Goal: Task Accomplishment & Management: Manage account settings

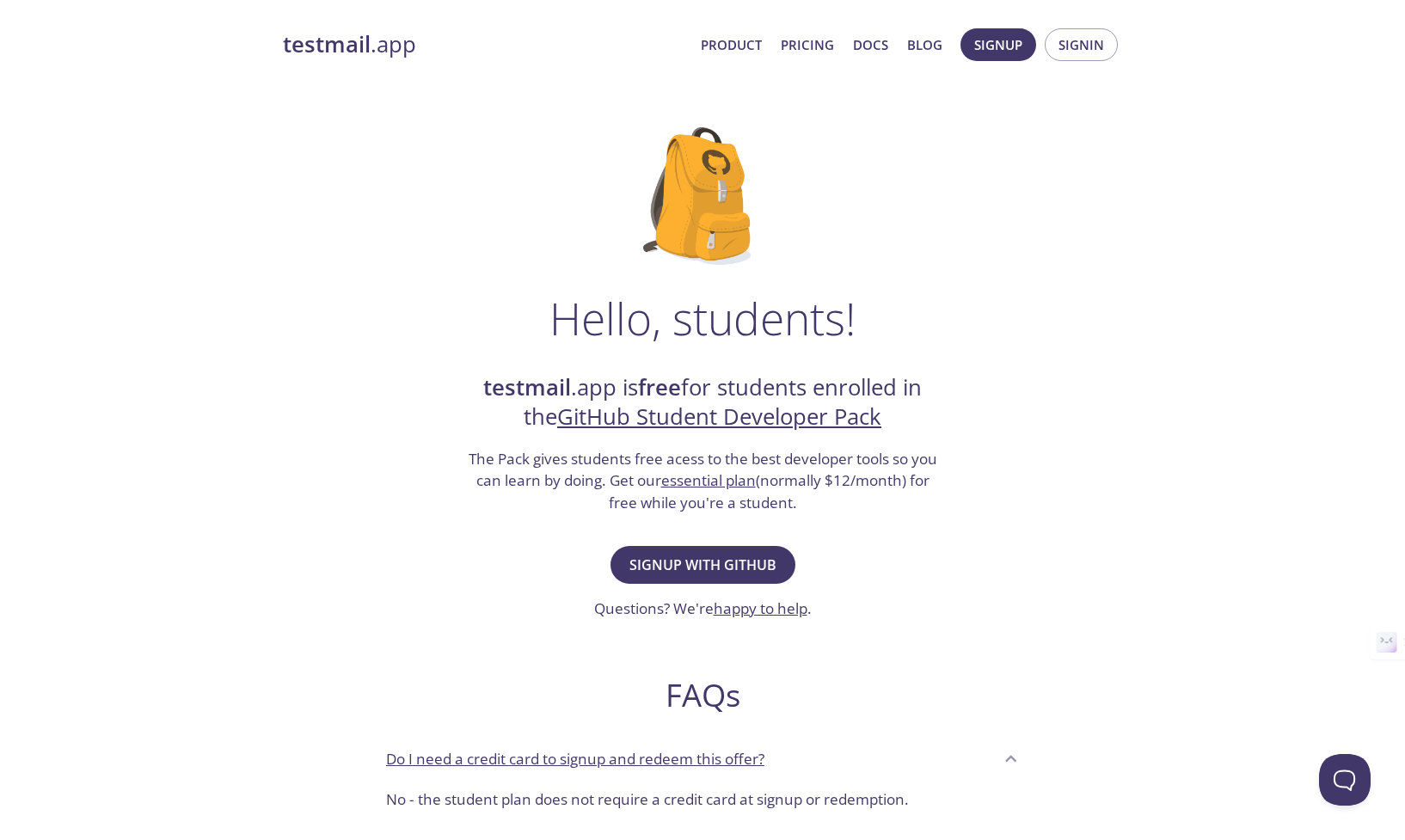
click at [360, 51] on strong "testmail" at bounding box center [327, 45] width 87 height 30
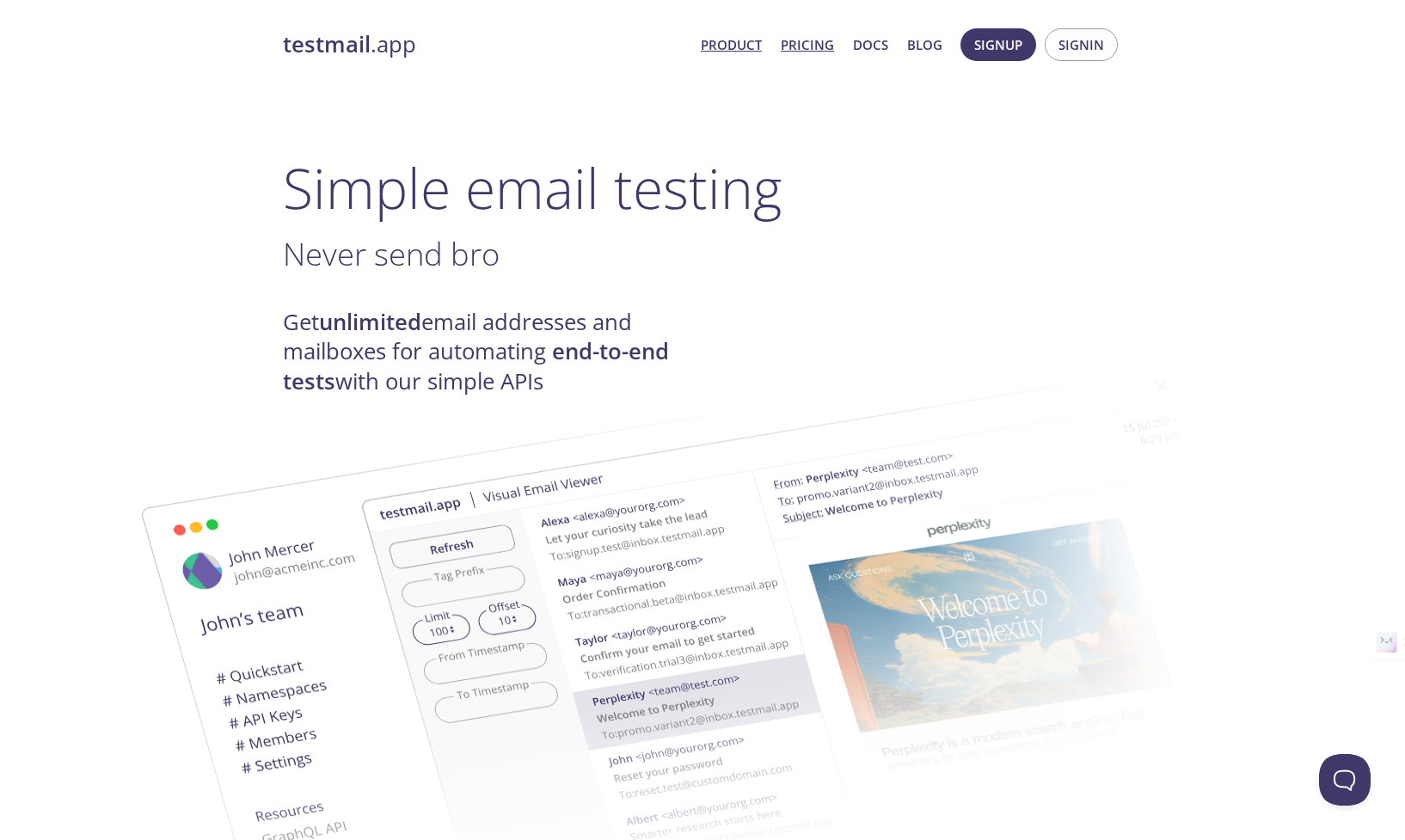
click at [808, 45] on link "Pricing" at bounding box center [807, 45] width 53 height 22
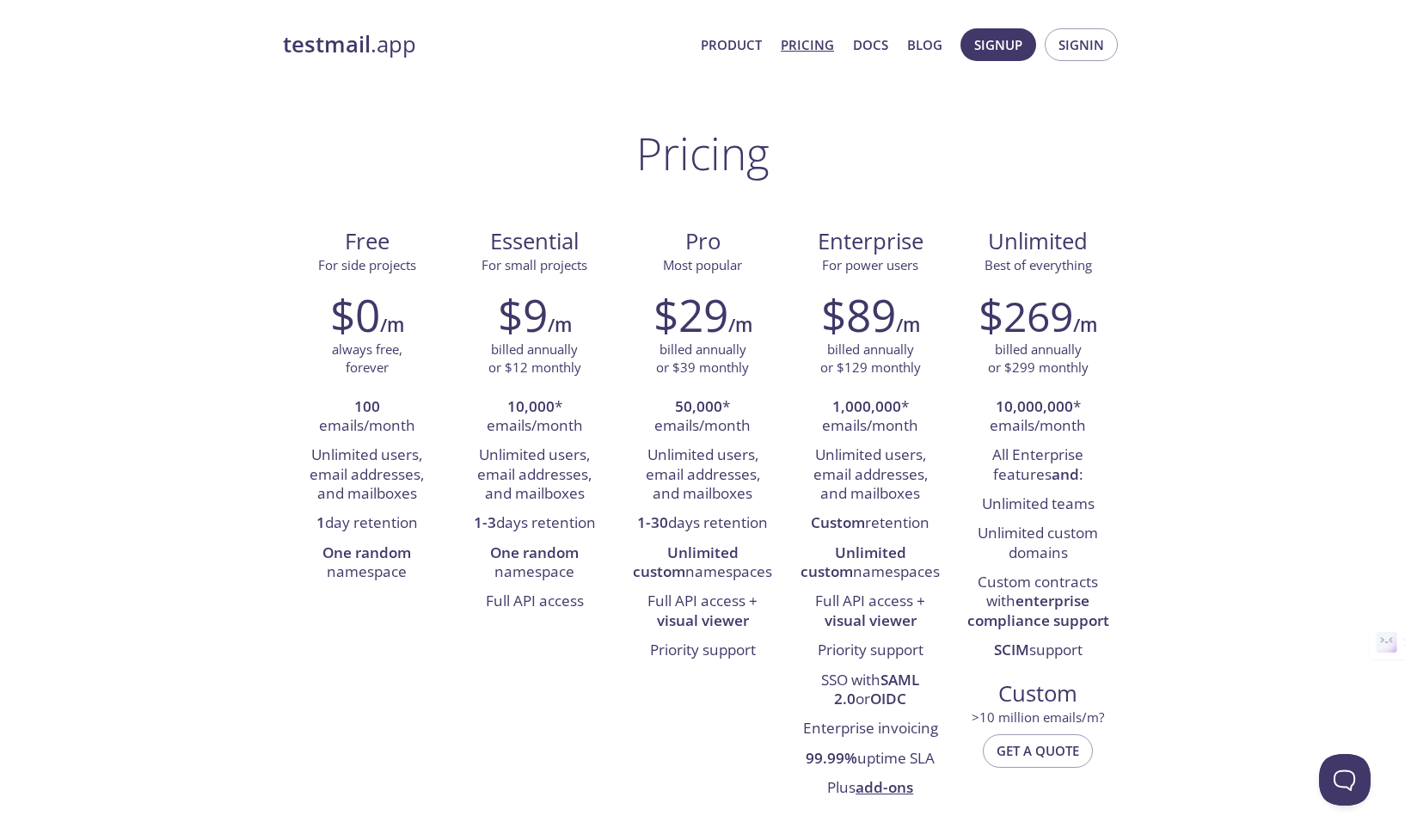
click at [404, 47] on link "testmail .app" at bounding box center [486, 45] width 404 height 29
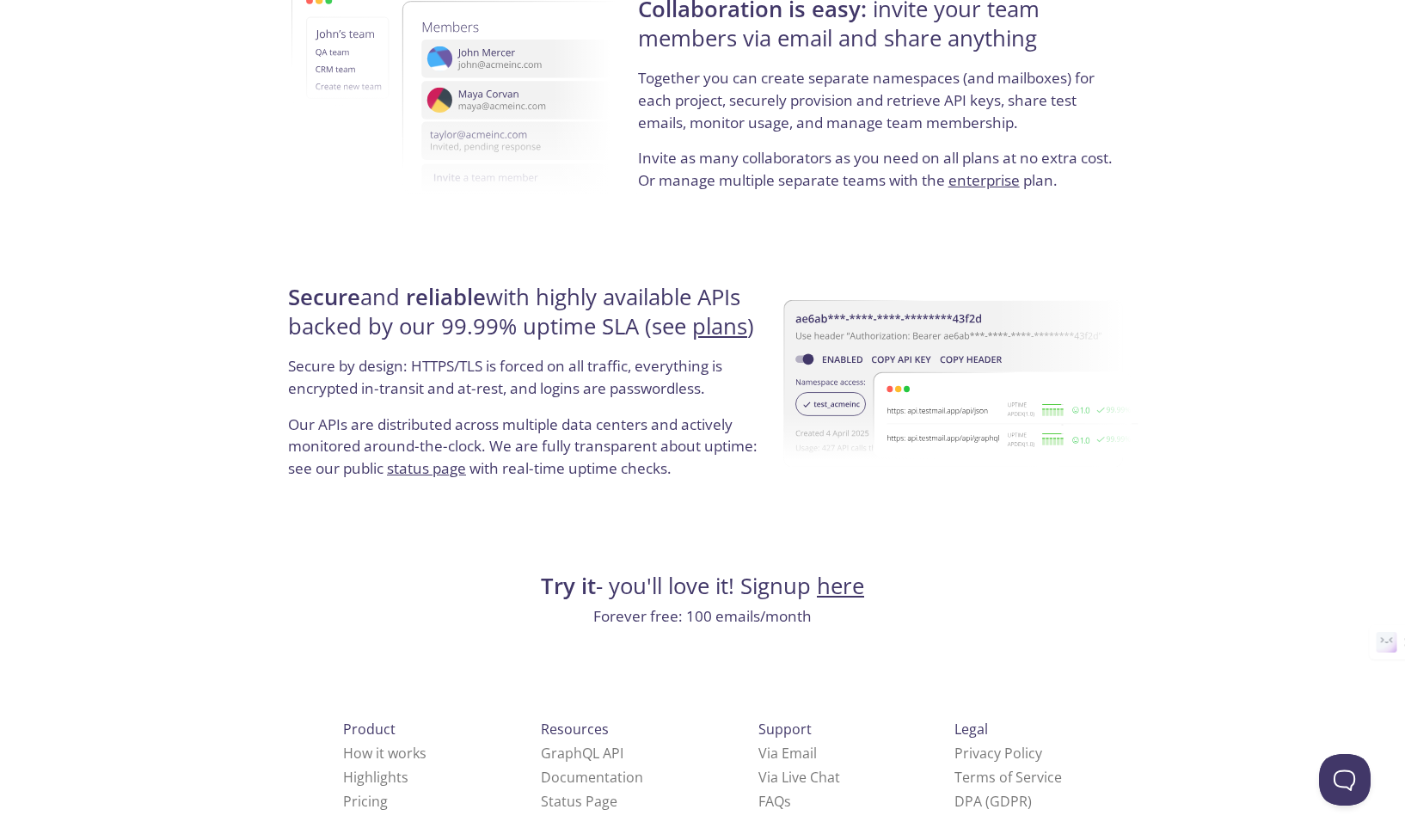
scroll to position [3092, 0]
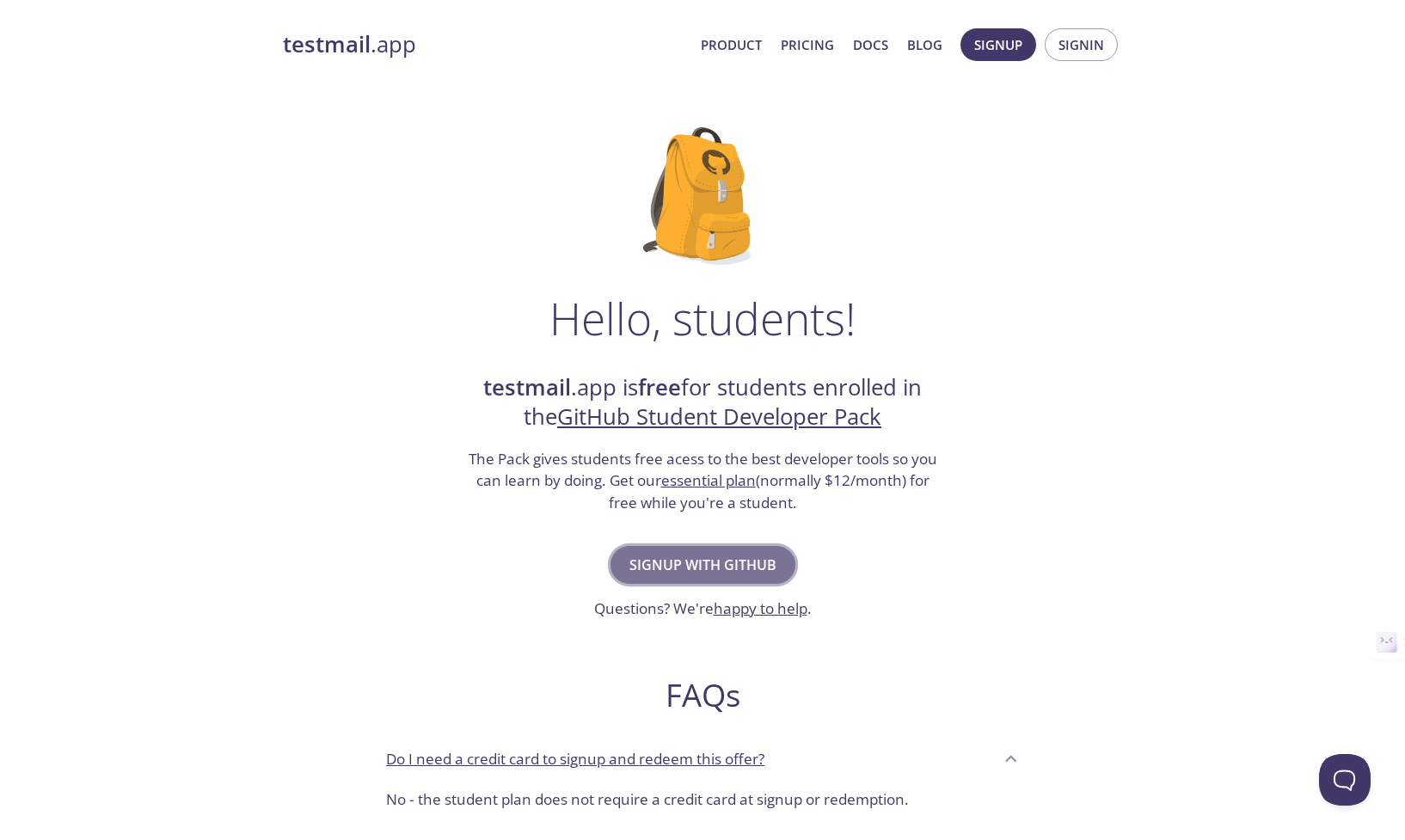
click at [692, 567] on span "Signup with GitHub" at bounding box center [703, 565] width 147 height 24
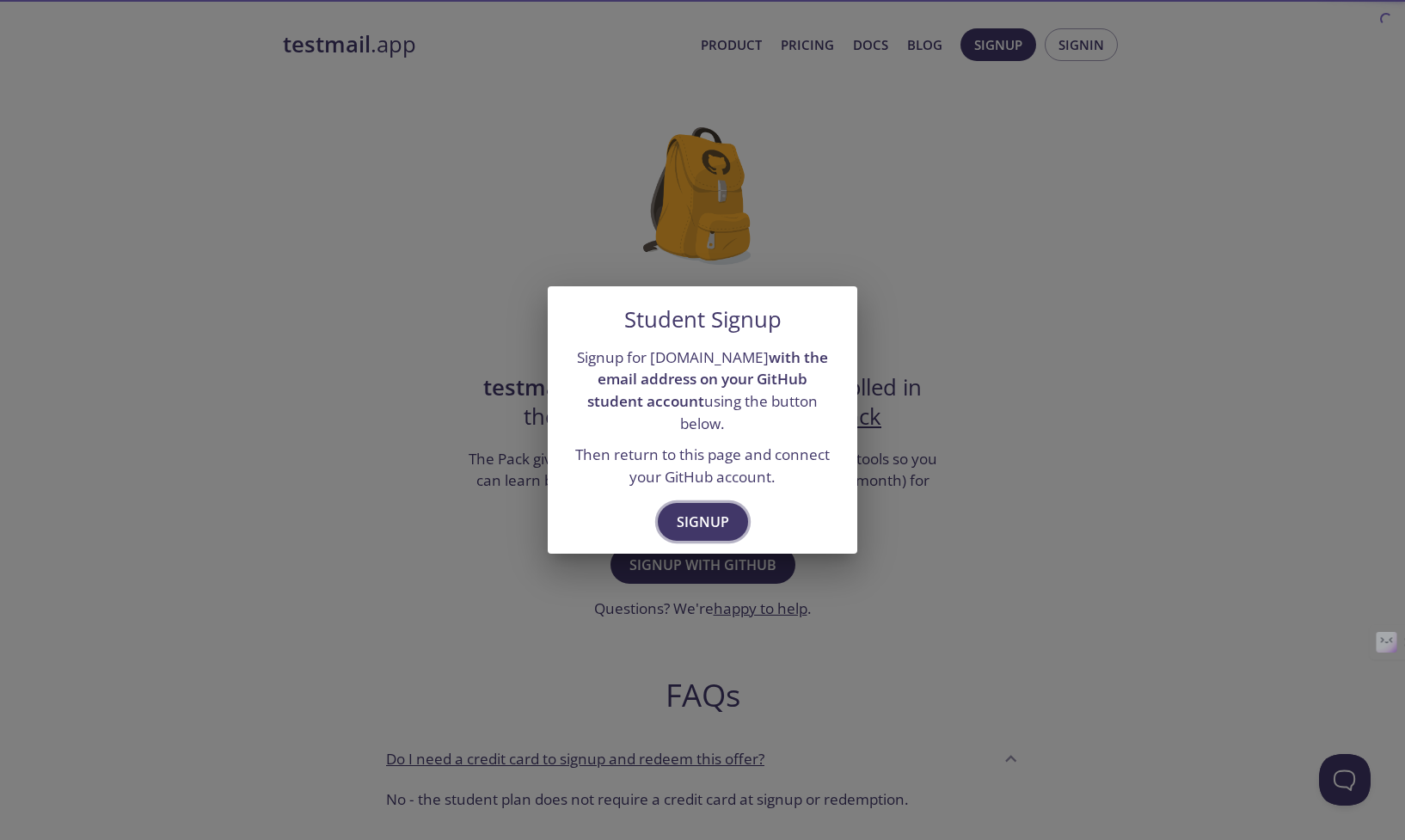
click at [697, 518] on span "Signup" at bounding box center [703, 521] width 53 height 24
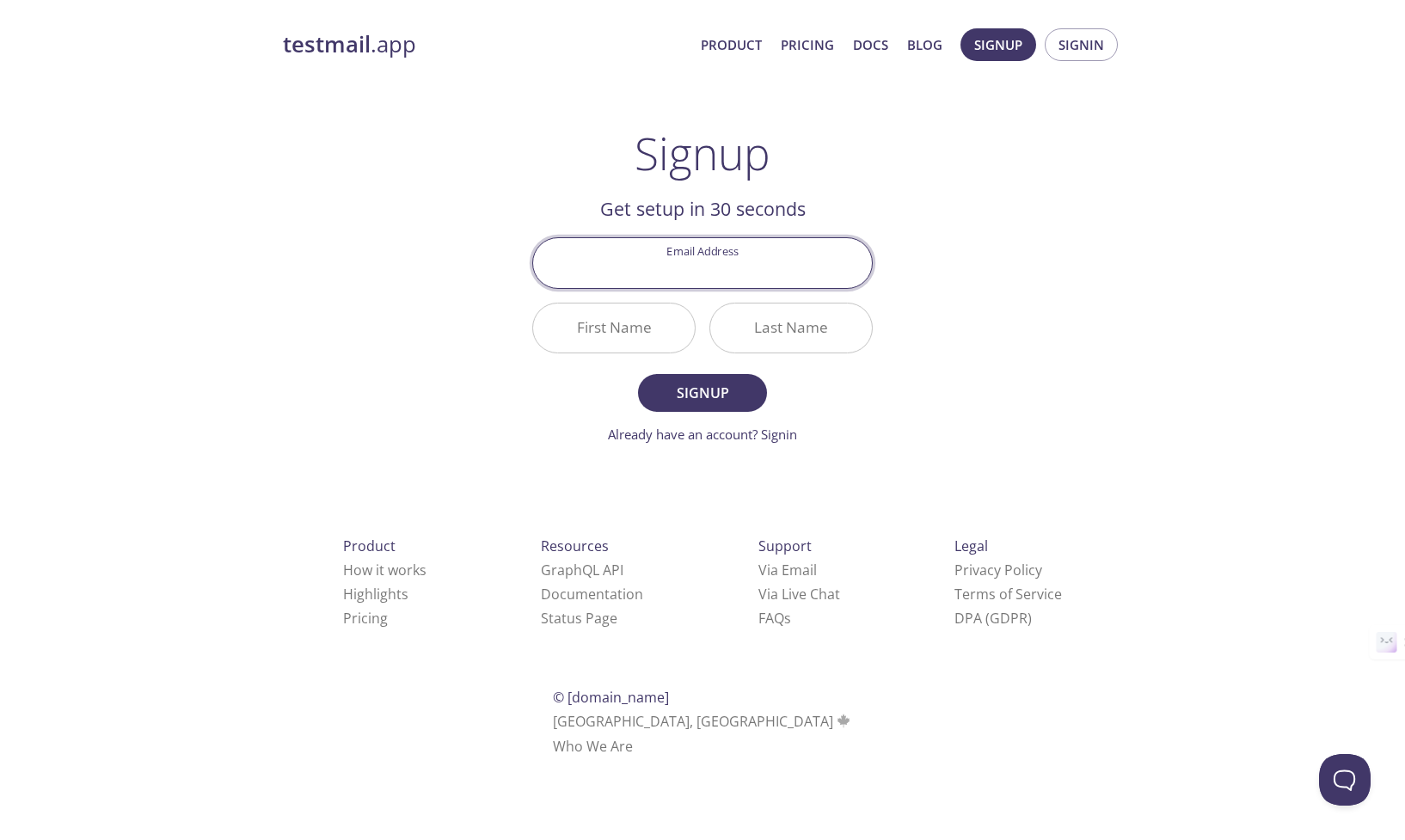
click at [968, 330] on div "testmail .app Product Pricing Docs Blog Signup Signin Signup Get setup in 30 se…" at bounding box center [702, 412] width 880 height 789
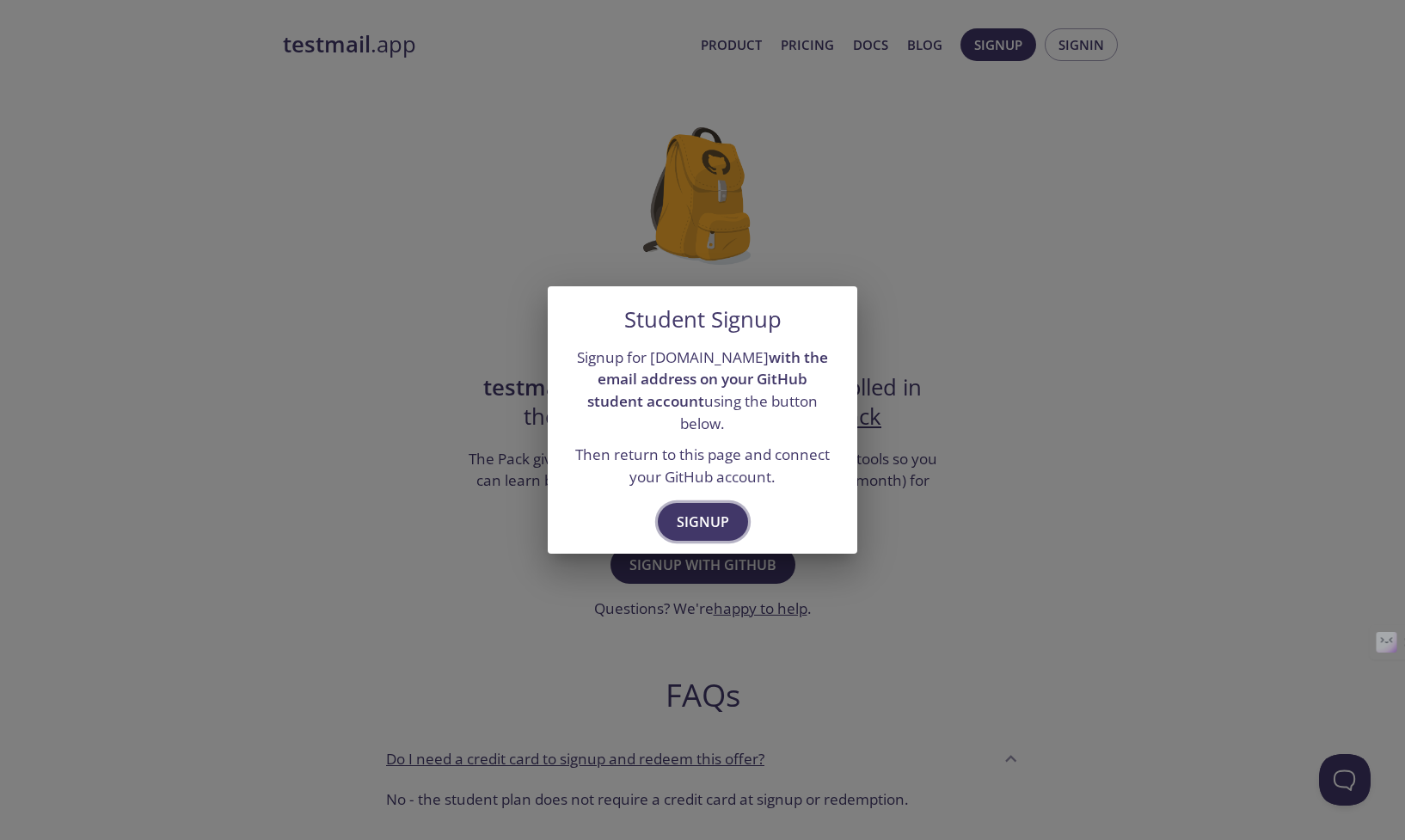
click at [704, 510] on span "Signup" at bounding box center [703, 521] width 53 height 24
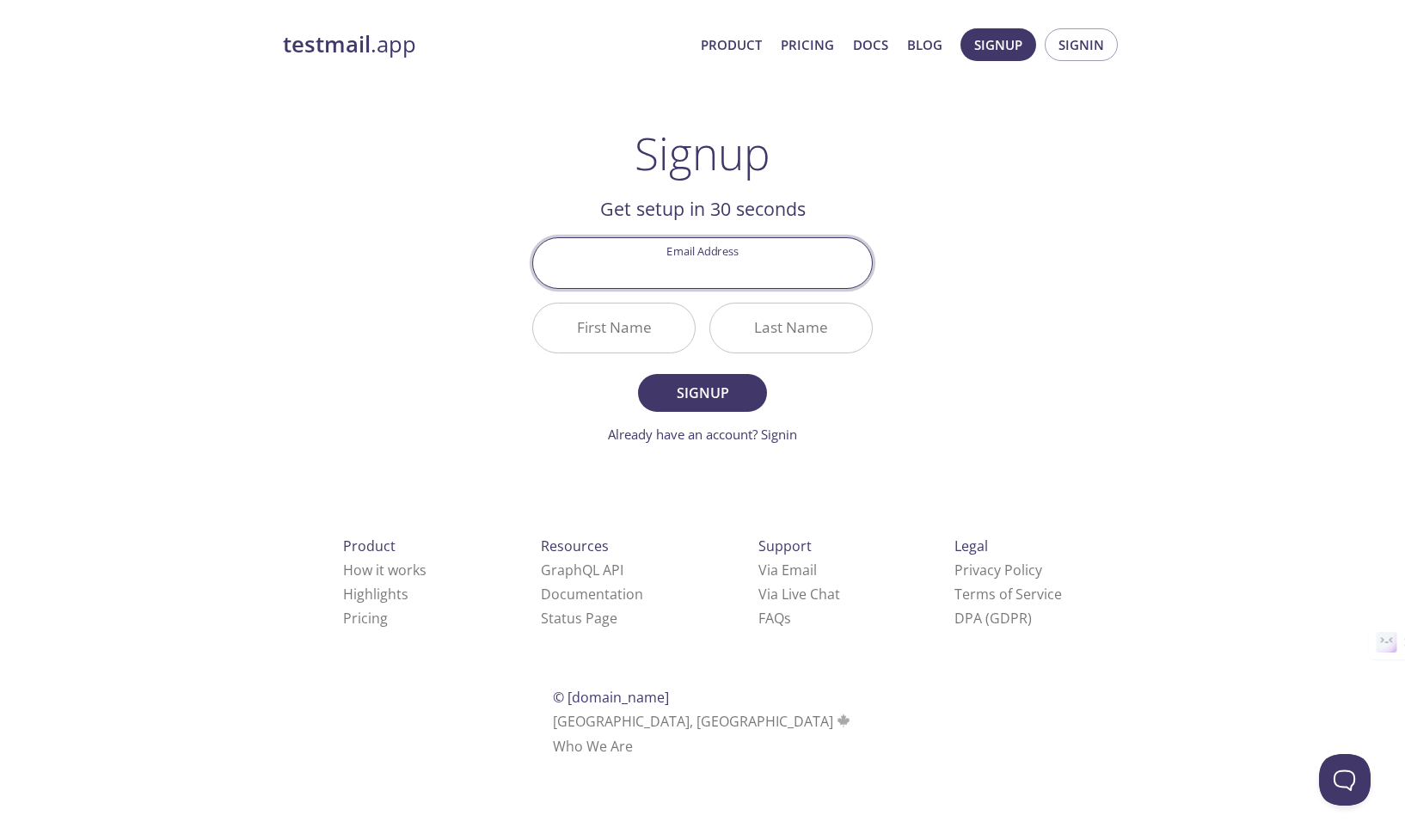
type input "[PERSON_NAME][EMAIL_ADDRESS][DOMAIN_NAME]"
click at [637, 326] on input "First Name" at bounding box center [613, 328] width 161 height 49
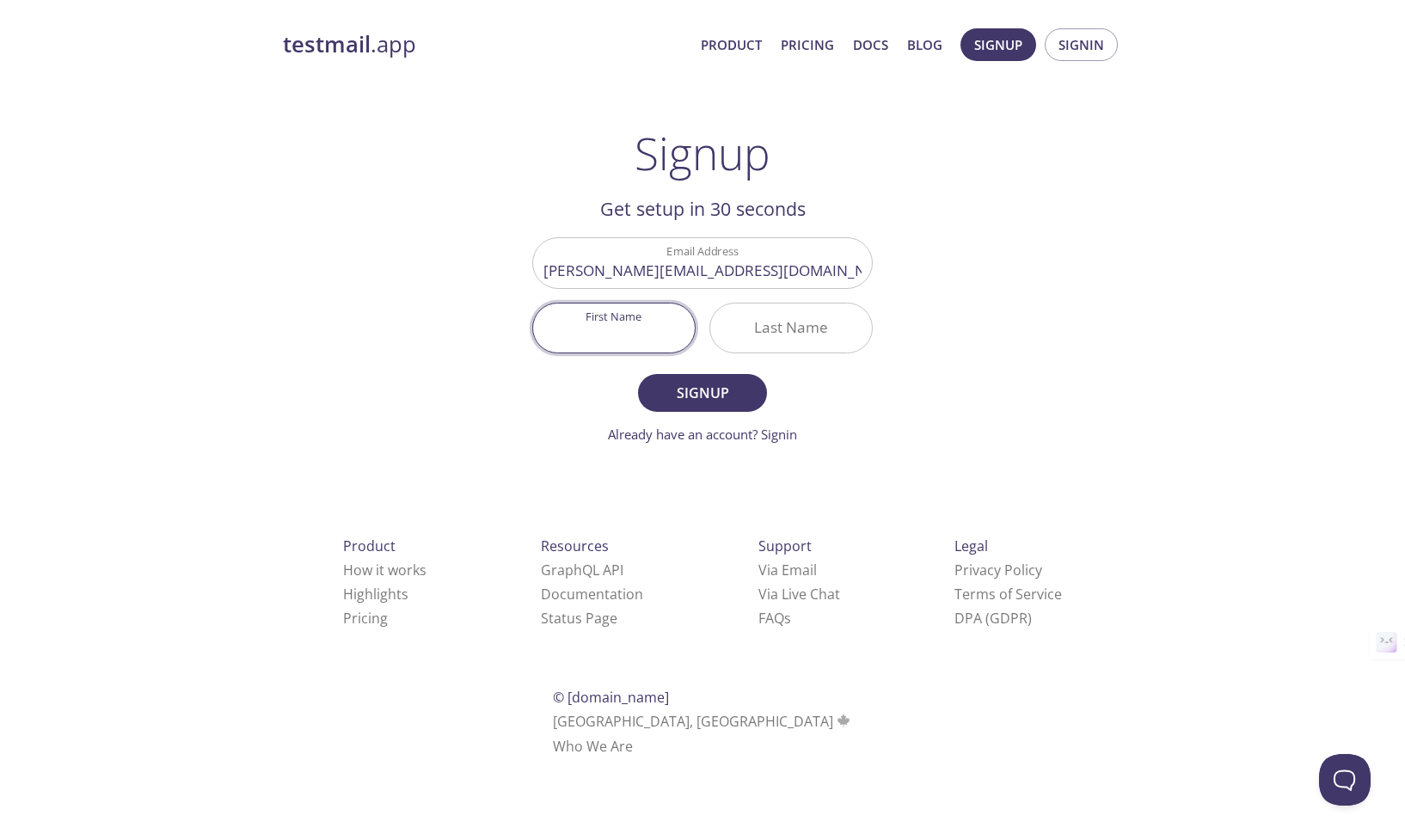
type input "[PERSON_NAME]"
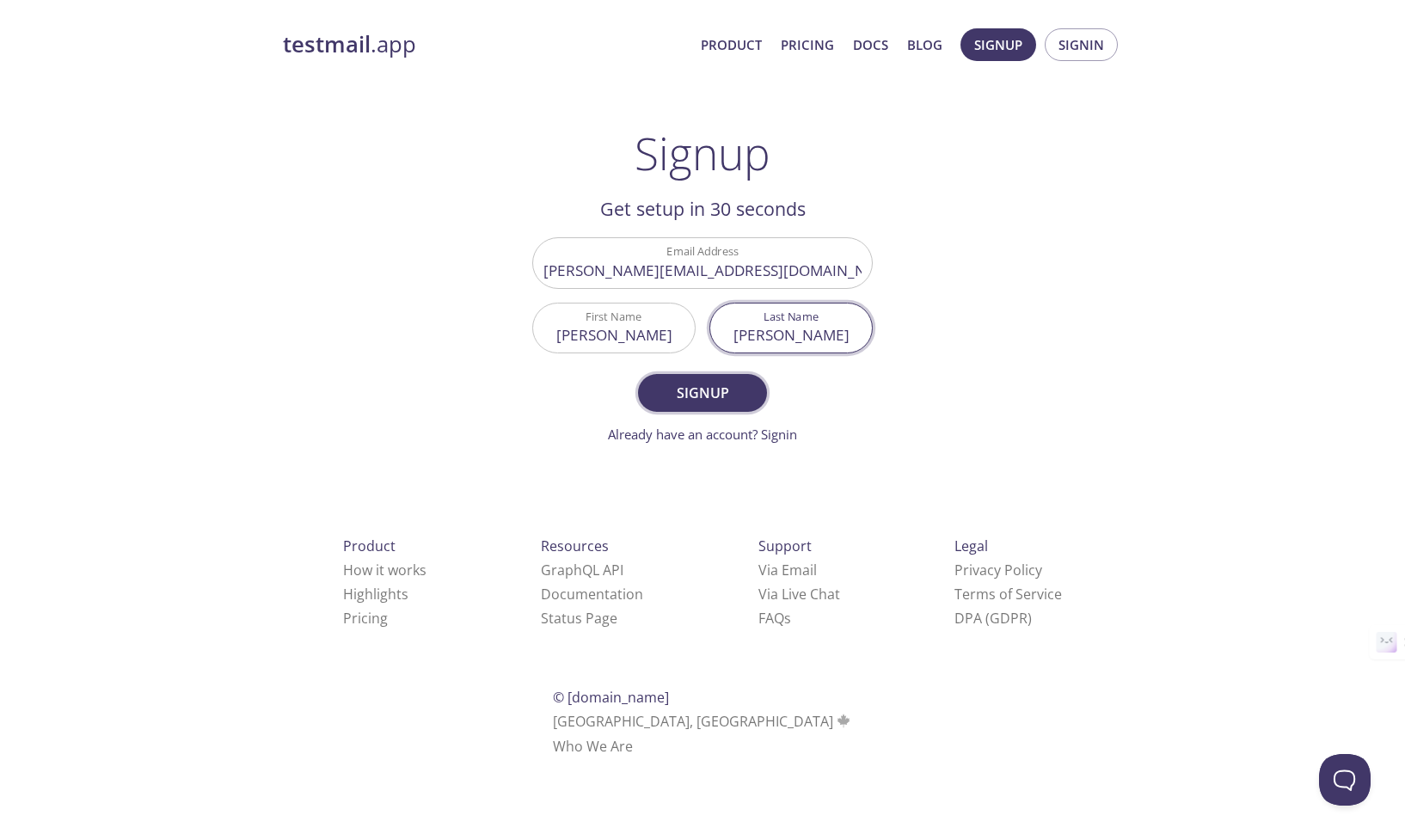
click at [707, 403] on span "Signup" at bounding box center [702, 393] width 91 height 24
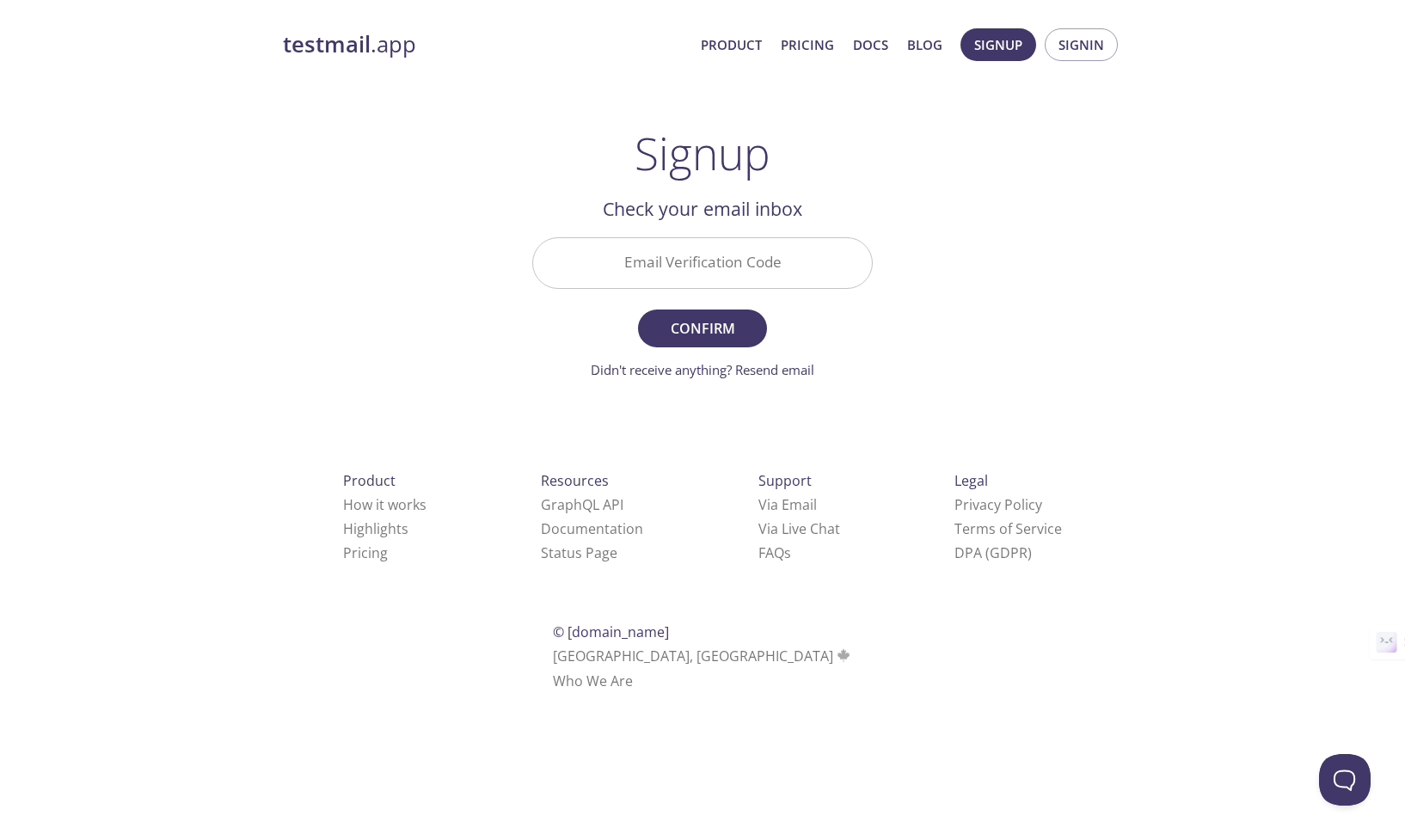
click at [722, 259] on input "Email Verification Code" at bounding box center [702, 262] width 339 height 49
click at [1131, 233] on div "testmail .app Product Pricing Docs Blog Signup Signin Signup Get setup in 30 se…" at bounding box center [702, 379] width 880 height 724
click at [717, 326] on span "Confirm" at bounding box center [702, 328] width 91 height 24
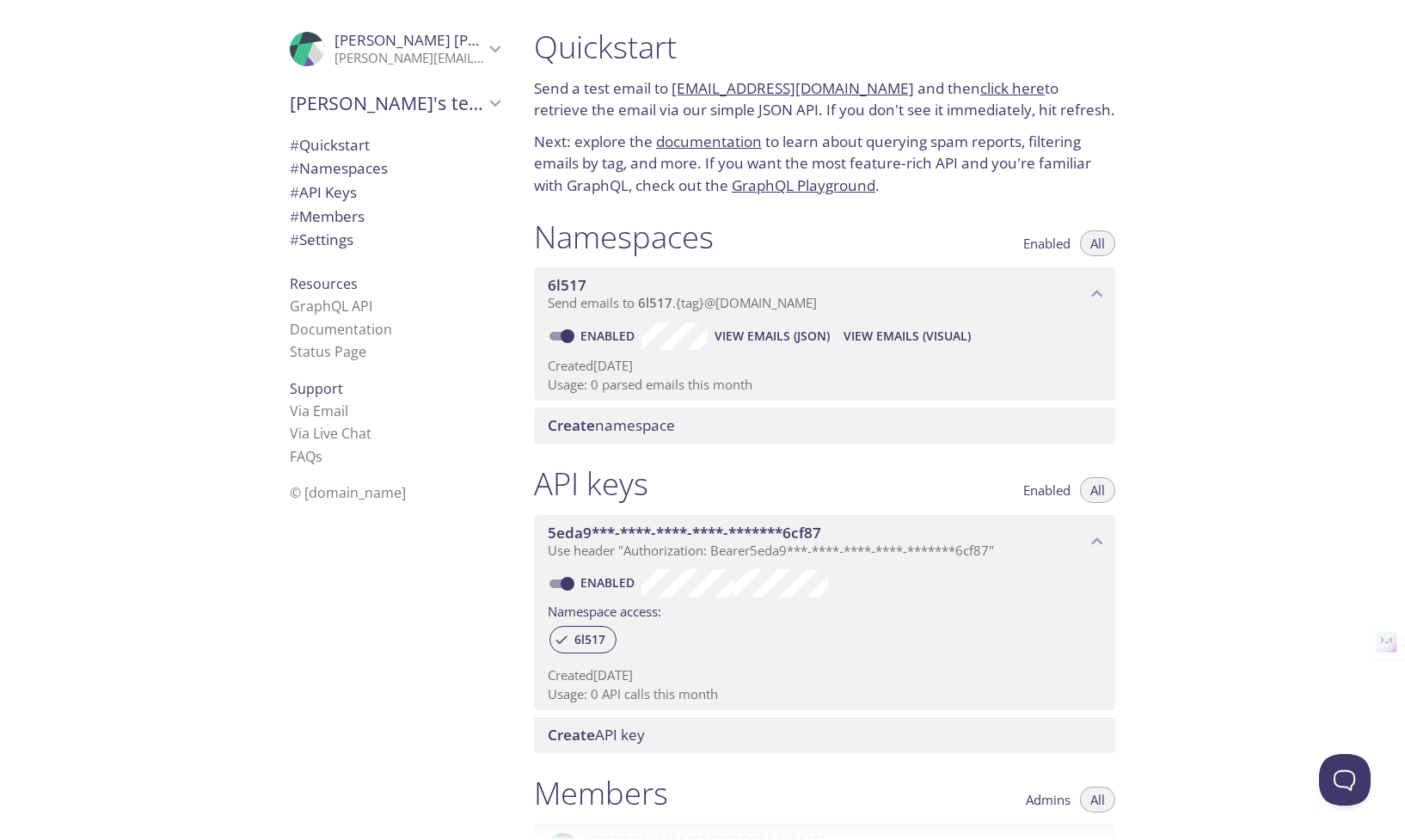
click at [486, 50] on icon "Pramendra Gupta" at bounding box center [494, 48] width 22 height 22
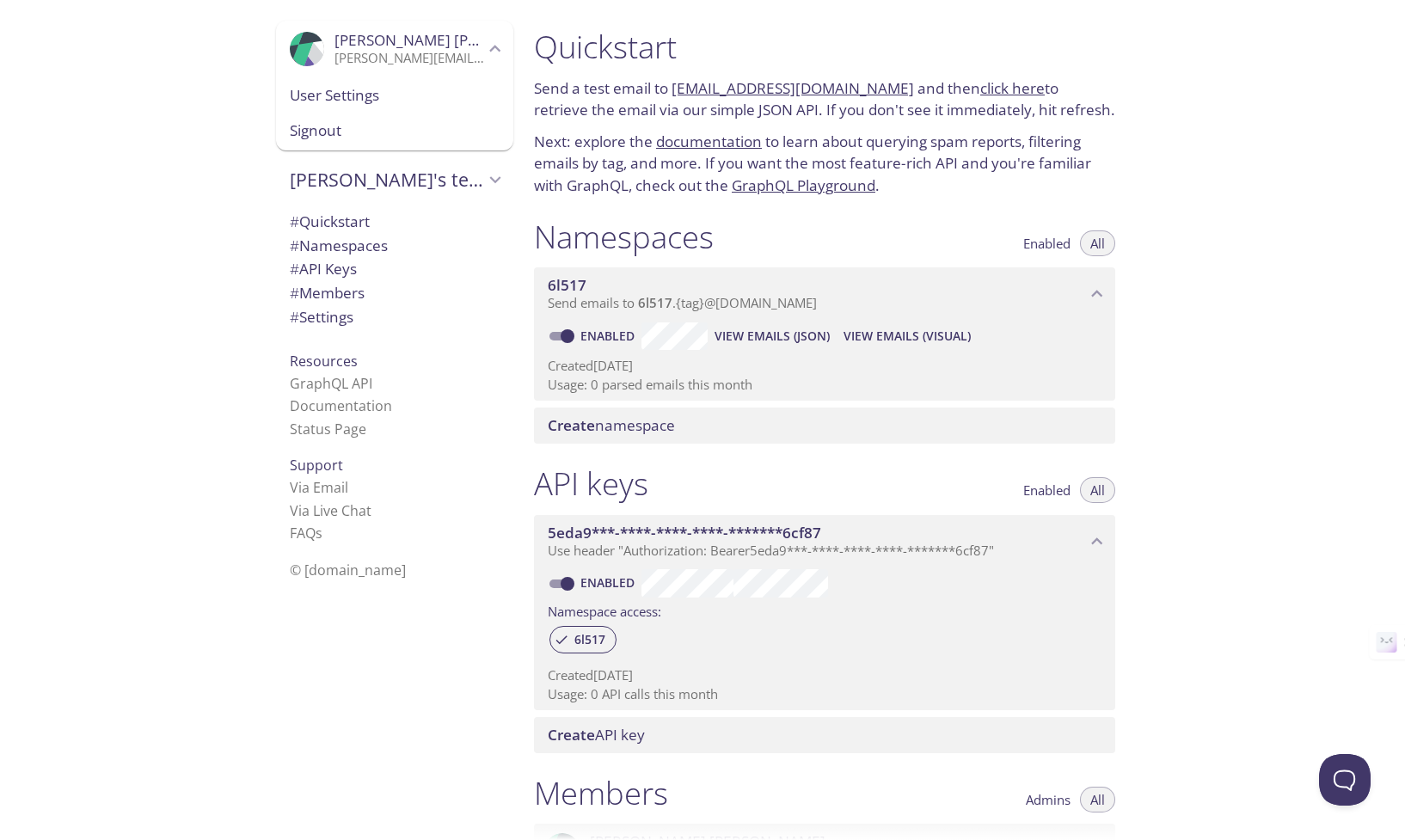
click at [407, 99] on span "User Settings" at bounding box center [395, 95] width 210 height 22
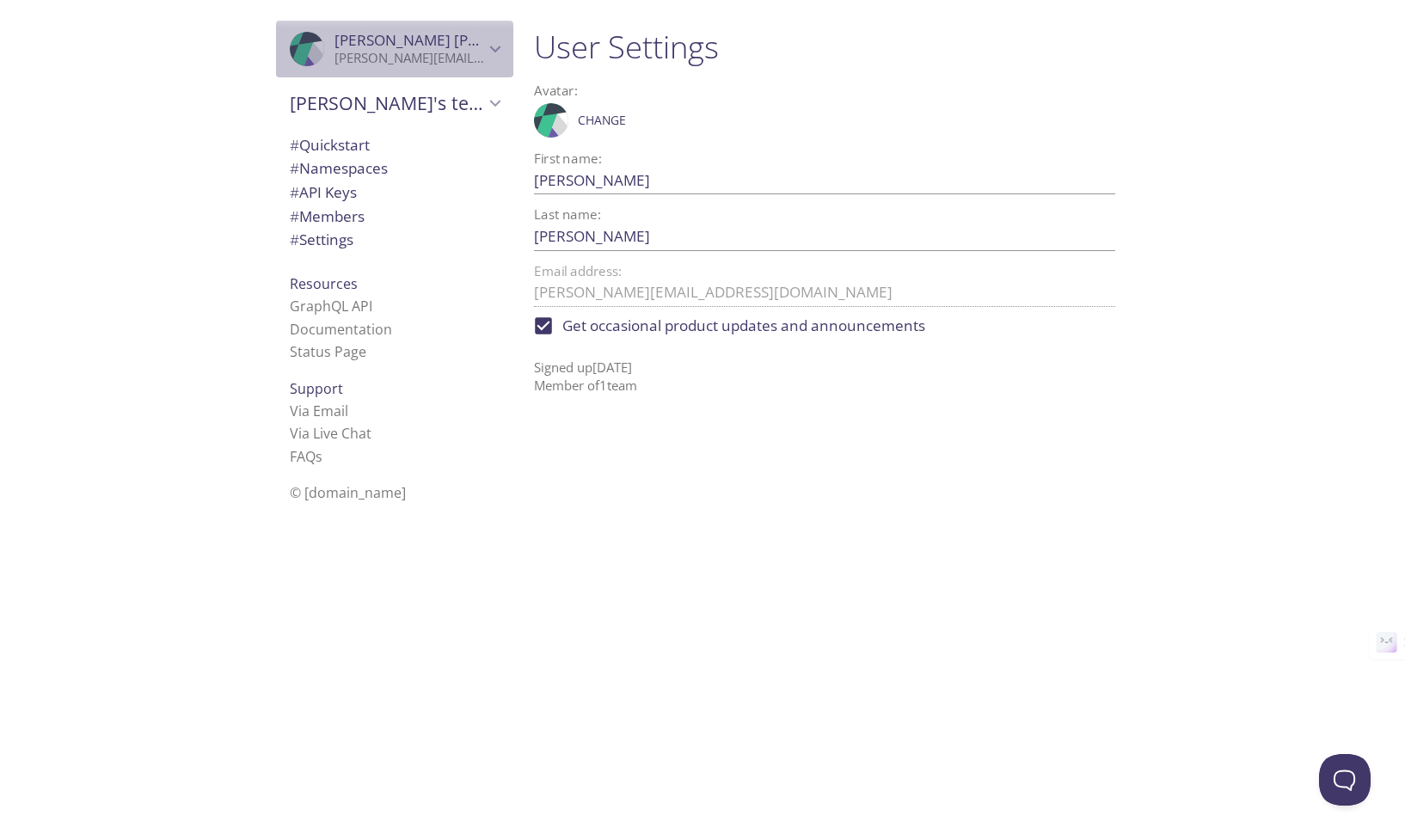
click at [465, 59] on p "[PERSON_NAME][EMAIL_ADDRESS][DOMAIN_NAME]" at bounding box center [409, 58] width 150 height 17
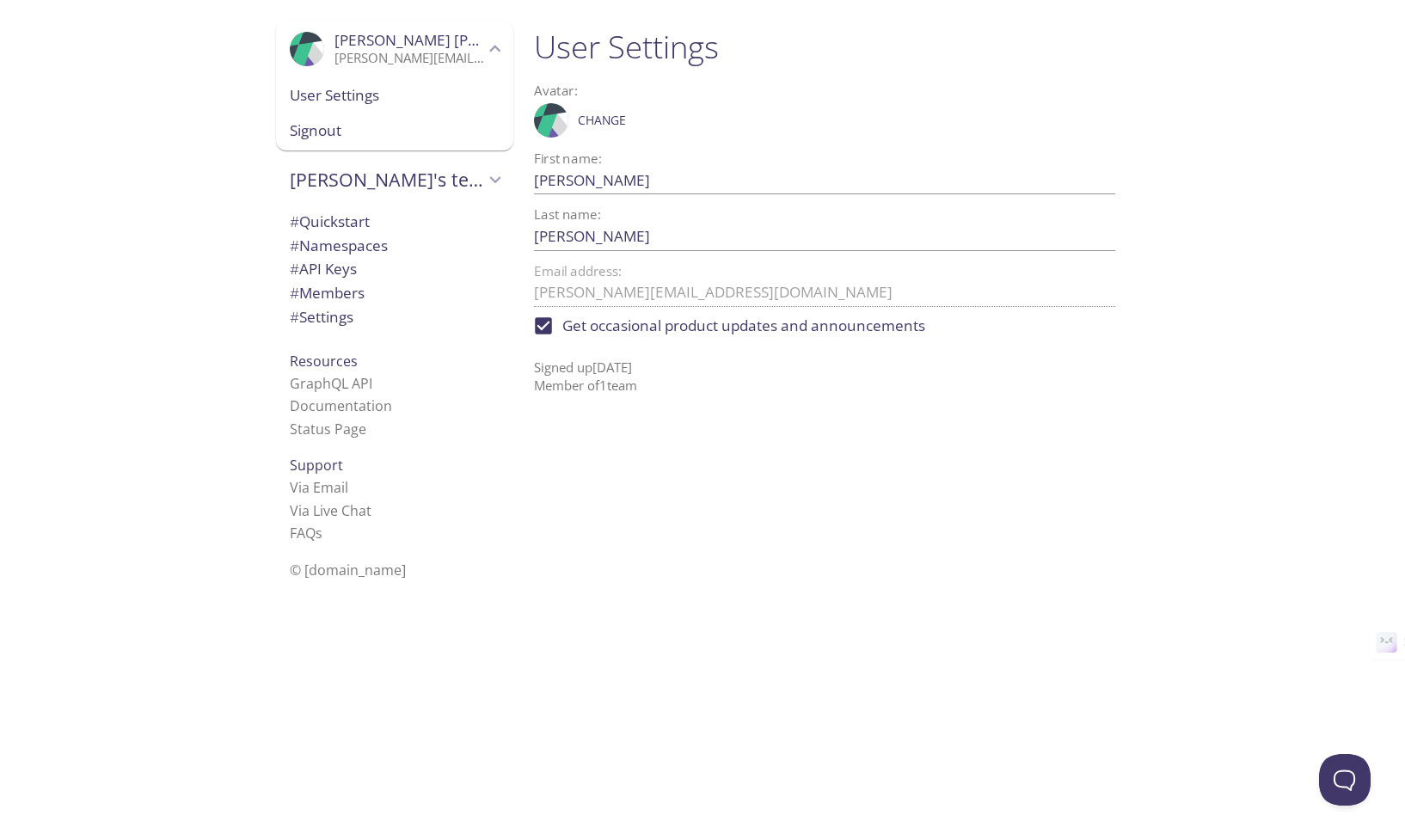
click at [437, 179] on span "Pramendra's team" at bounding box center [387, 179] width 194 height 24
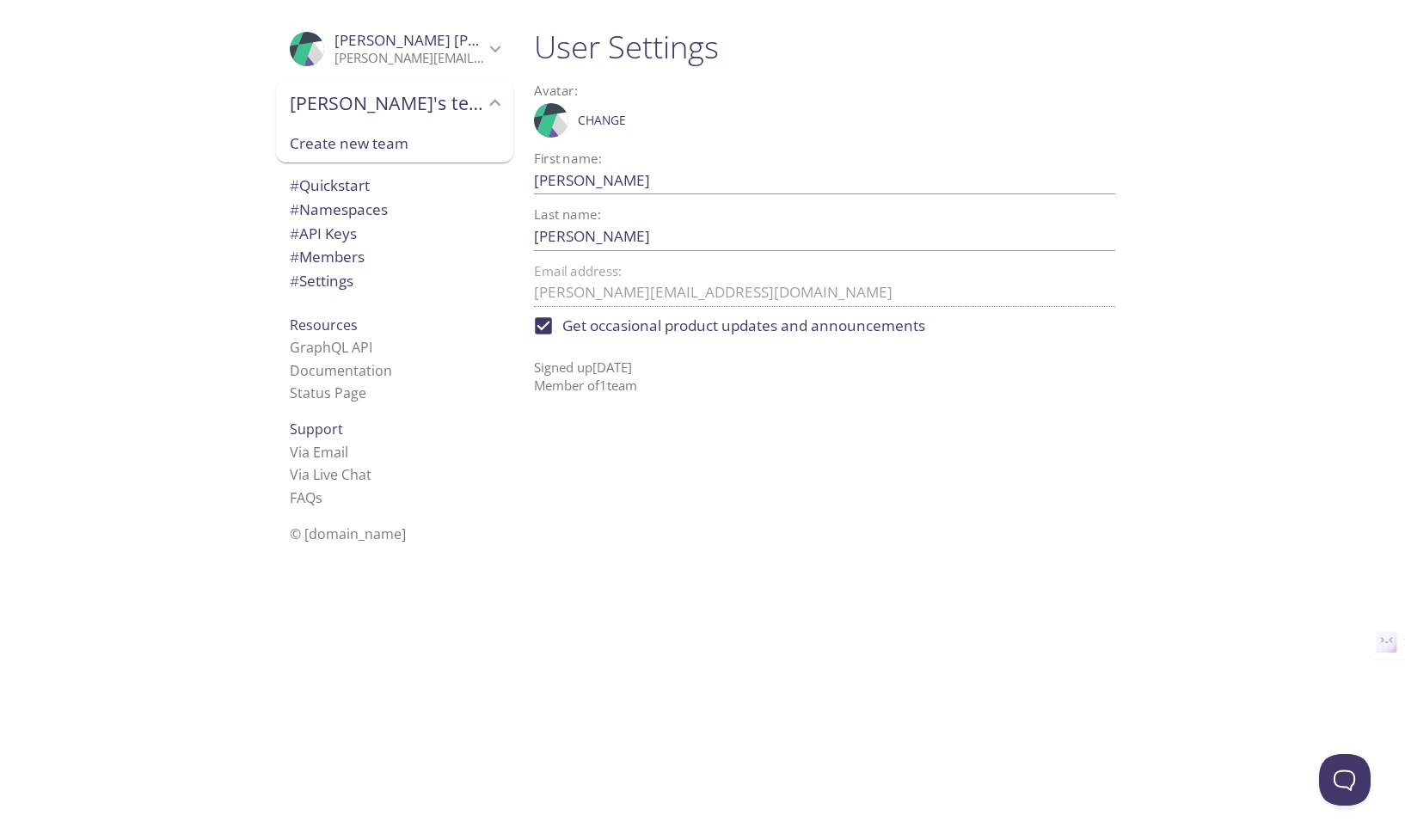
click at [413, 142] on span "Create new team" at bounding box center [395, 143] width 210 height 22
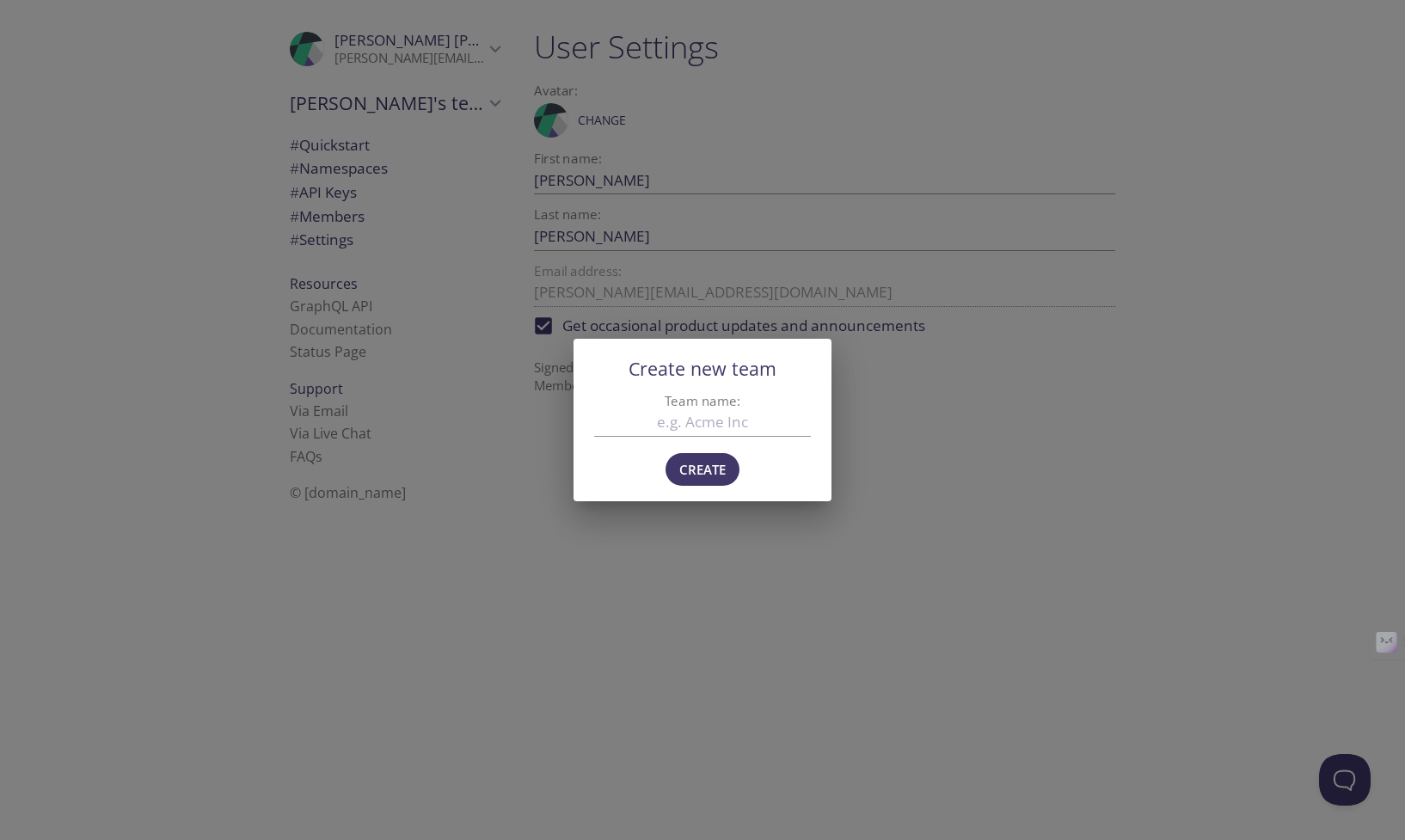
click at [638, 518] on div "Create new team Team name: Create" at bounding box center [702, 420] width 1405 height 840
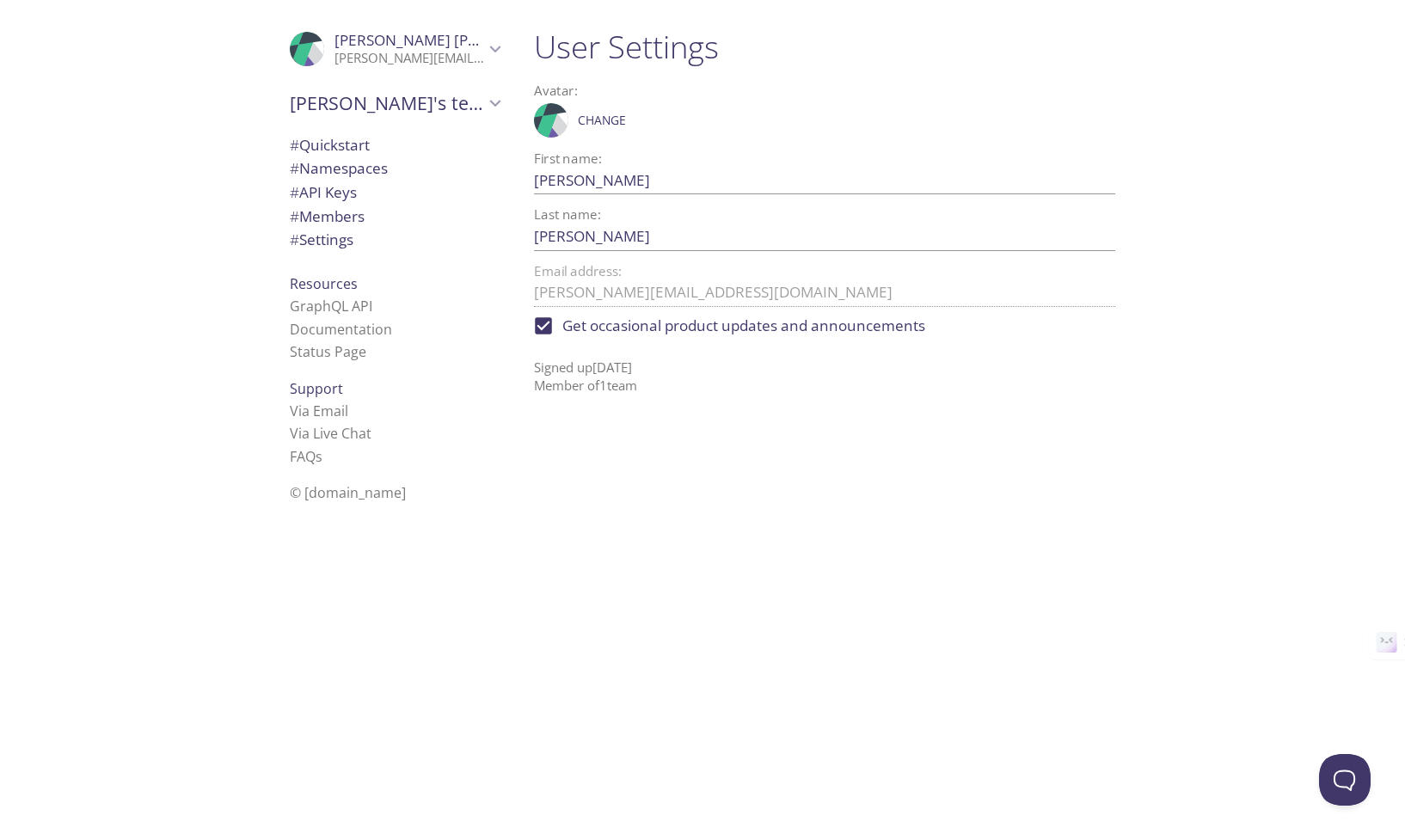
click at [638, 518] on div "User Settings Avatar: .cls-1 { fill: #6d5ca8; } .cls-2 { fill: #3fc191; } .cls-…" at bounding box center [831, 420] width 623 height 840
click at [374, 173] on span "# Namespaces" at bounding box center [339, 168] width 98 height 20
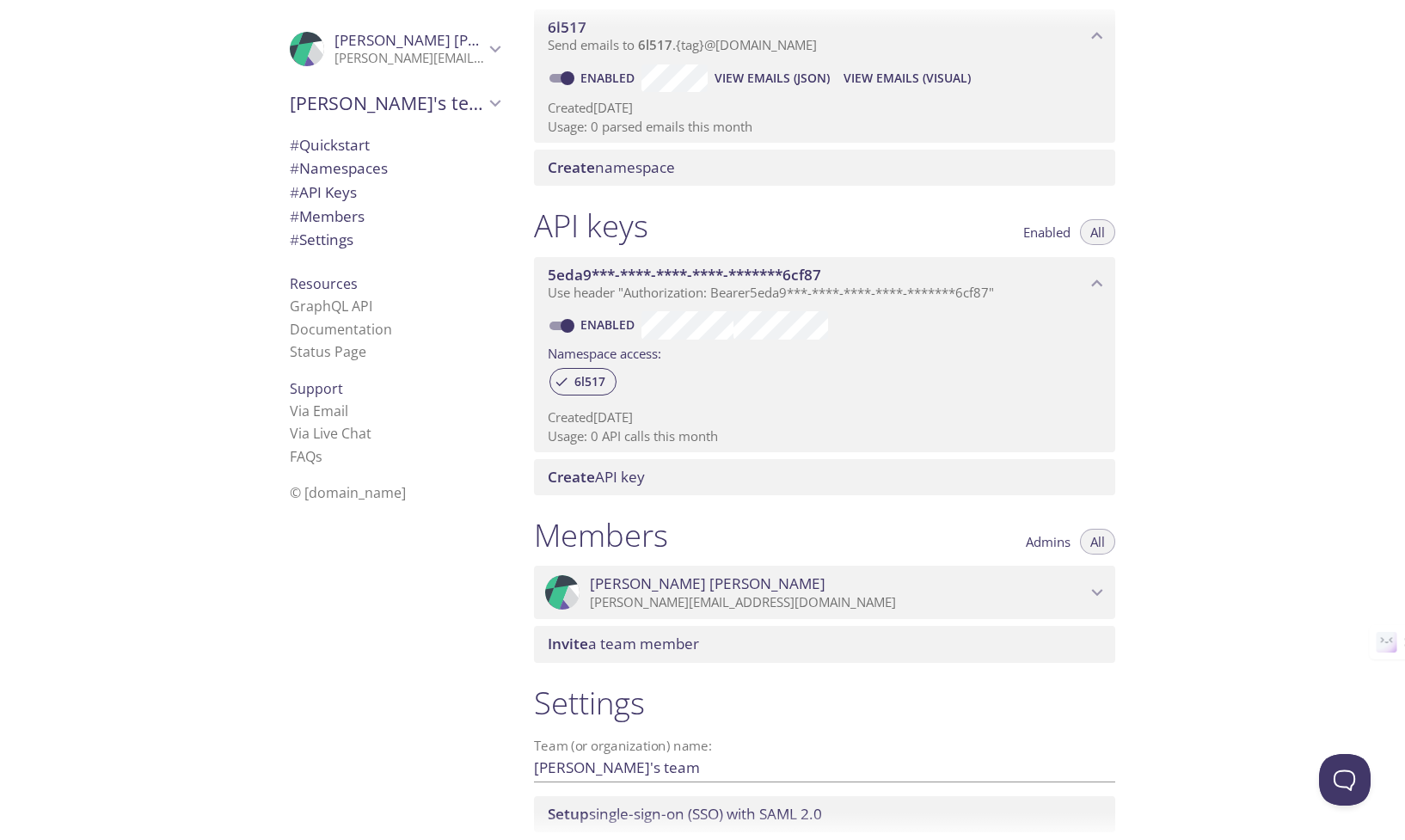
scroll to position [265, 0]
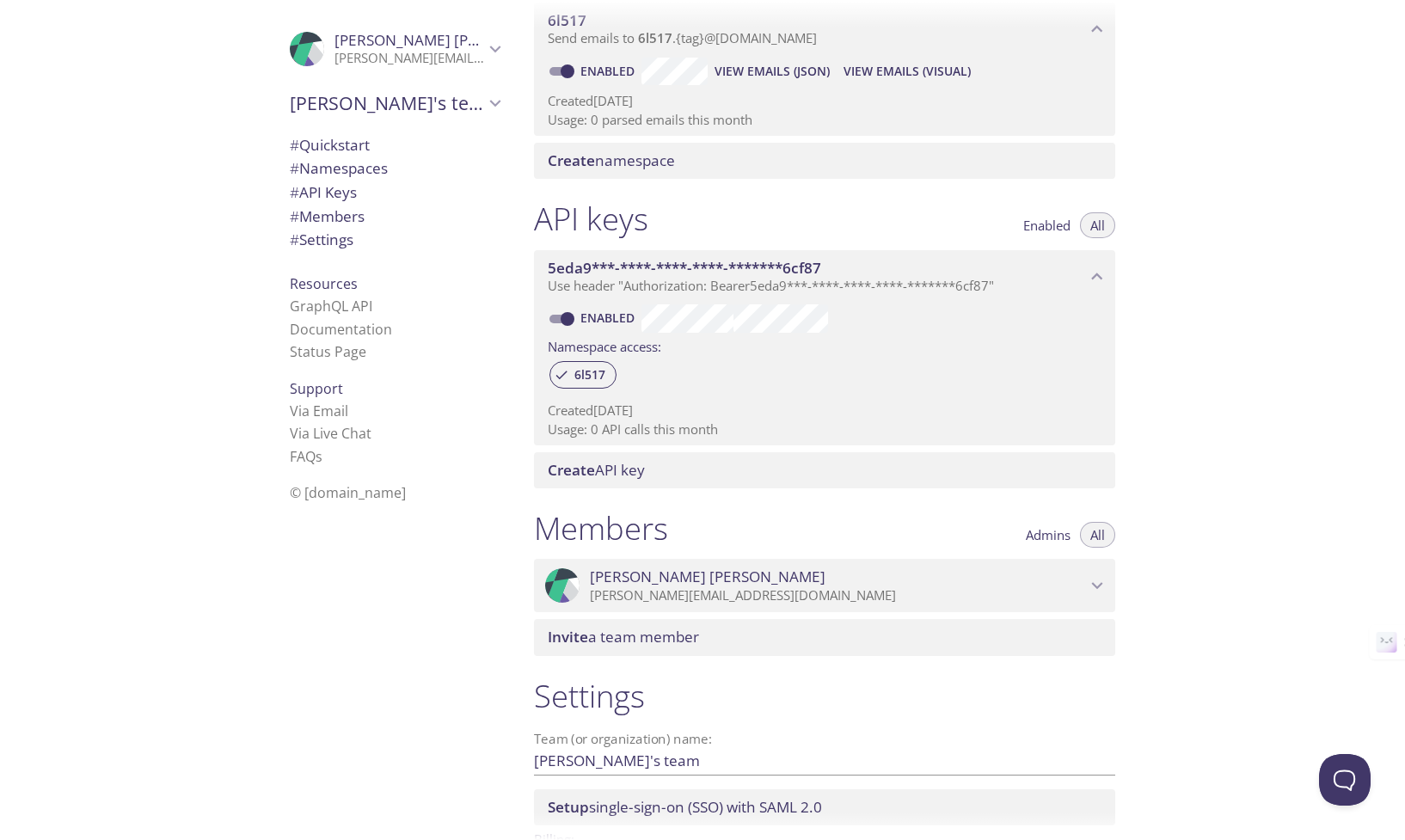
click at [1197, 389] on div "Quickstart Send a test email to 6l517.test@inbox.testmail.app and then click he…" at bounding box center [962, 420] width 885 height 840
